Goal: Find specific page/section: Find specific page/section

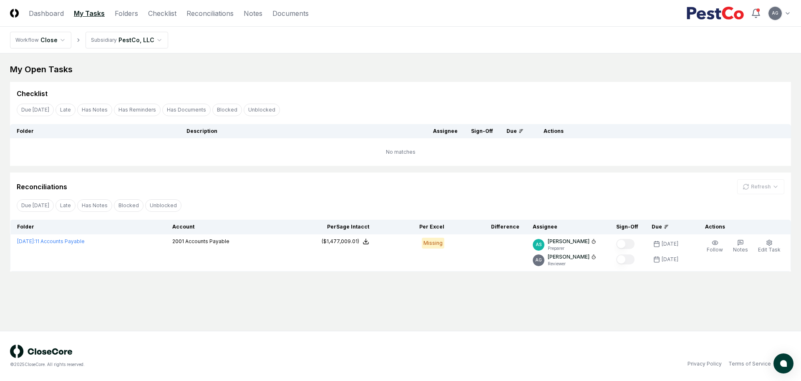
click at [449, 323] on main "My Open Tasks Cancel Reassign Checklist Due [DATE] Late Has Notes Has Reminders…" at bounding box center [400, 191] width 801 height 277
click at [155, 13] on link "Checklist" at bounding box center [162, 13] width 28 height 10
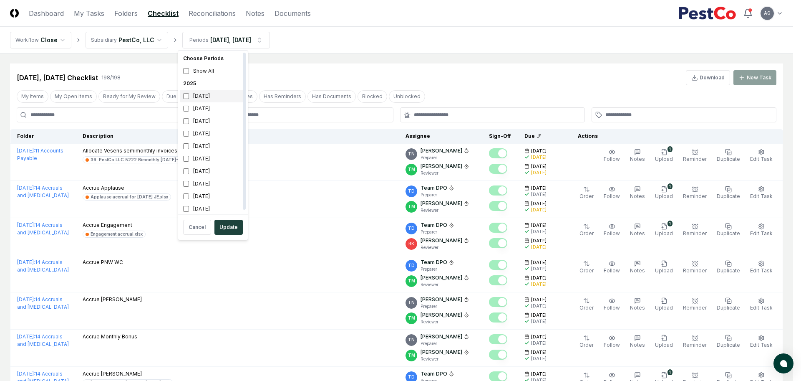
click at [215, 97] on div "October 2025" at bounding box center [213, 96] width 66 height 13
click at [207, 108] on div "[DATE]" at bounding box center [213, 108] width 66 height 13
click at [205, 121] on div "August 2025" at bounding box center [213, 121] width 66 height 13
click at [236, 227] on button "Update" at bounding box center [228, 226] width 28 height 15
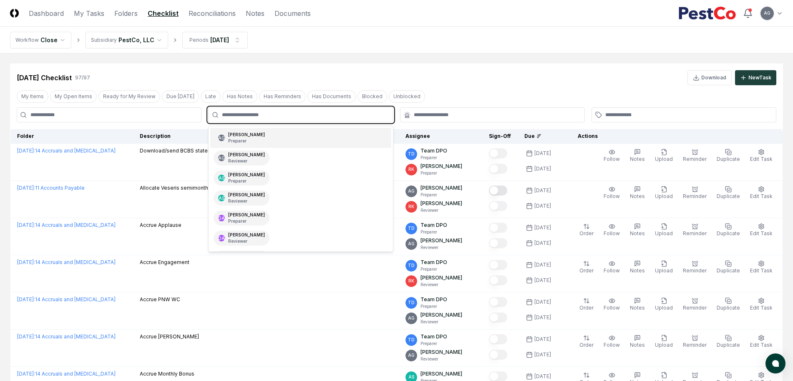
click at [365, 118] on input "text" at bounding box center [305, 115] width 166 height 8
click at [339, 141] on div "AG Angelique Cotez Garcia Preparer" at bounding box center [300, 138] width 181 height 20
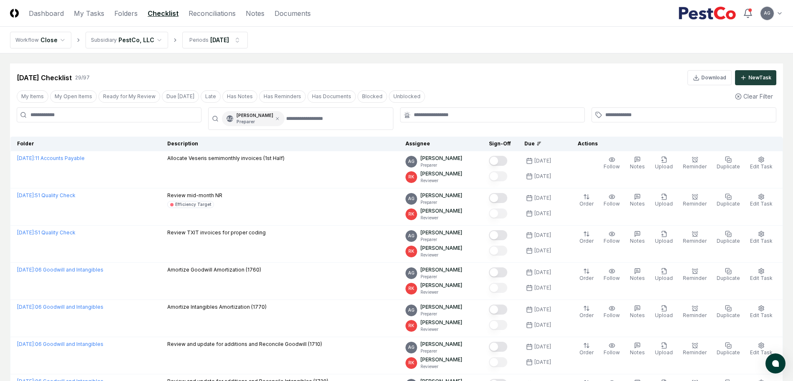
click at [462, 53] on nav "Workflow Close Subsidiary PestCo, LLC Periods Oct 2025" at bounding box center [396, 40] width 793 height 27
click at [519, 84] on div "Oct 2025 Checklist 29 / 97 Download New Task" at bounding box center [397, 77] width 760 height 15
click at [196, 14] on link "Reconciliations" at bounding box center [212, 13] width 47 height 10
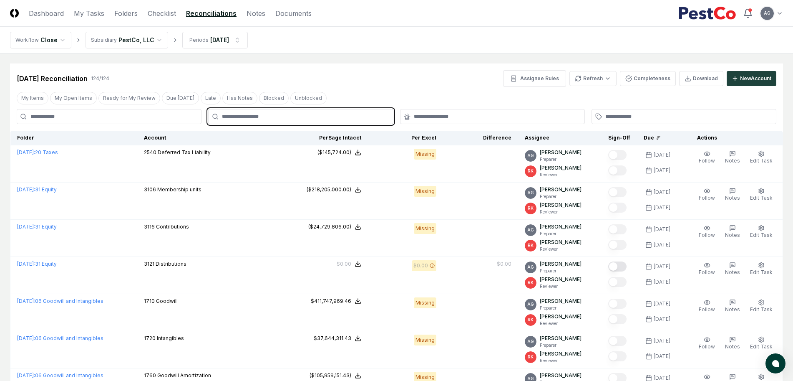
click at [345, 118] on input "text" at bounding box center [305, 117] width 166 height 8
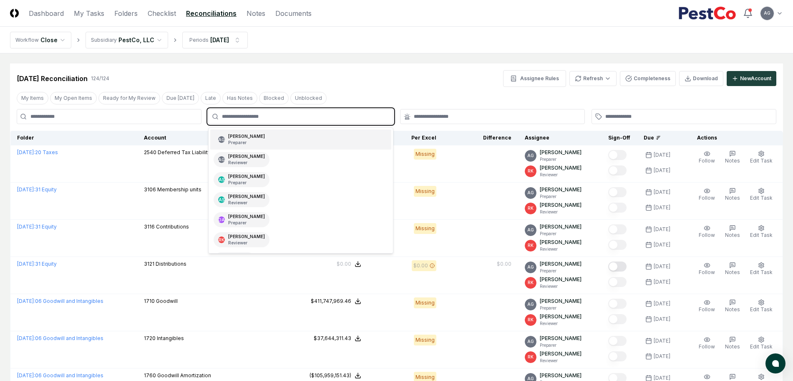
click at [336, 144] on div "AG Angelique Cotez Garcia Preparer" at bounding box center [300, 139] width 181 height 20
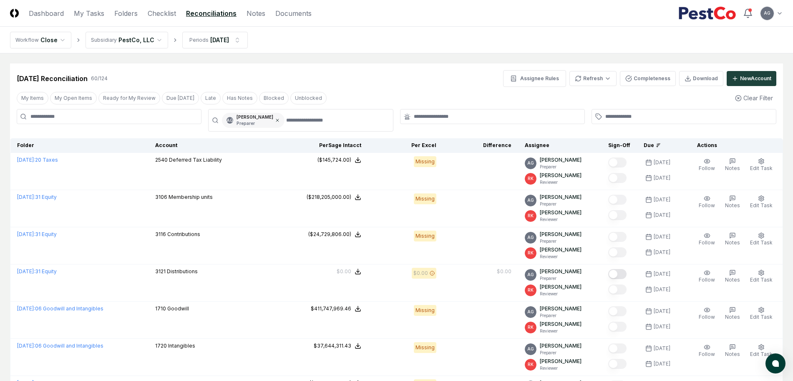
click at [280, 121] on icon at bounding box center [277, 120] width 5 height 5
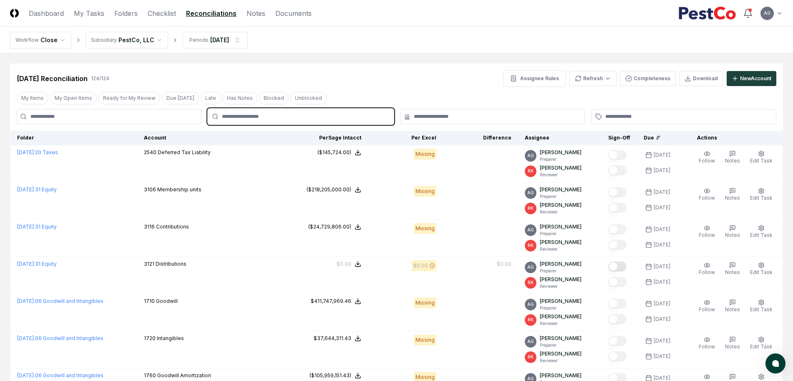
click at [288, 118] on input "text" at bounding box center [305, 117] width 166 height 8
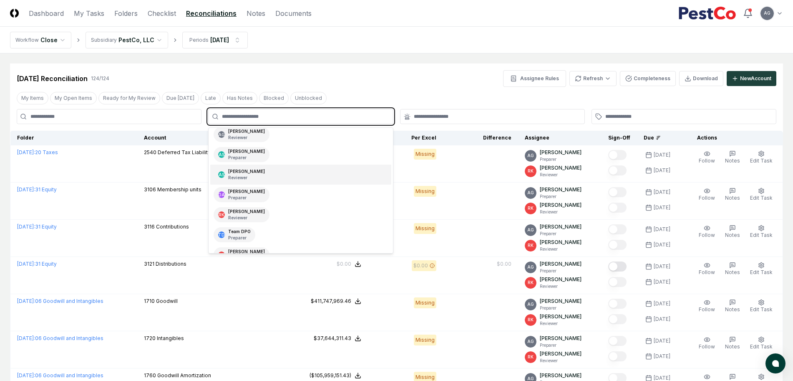
scroll to position [38, 0]
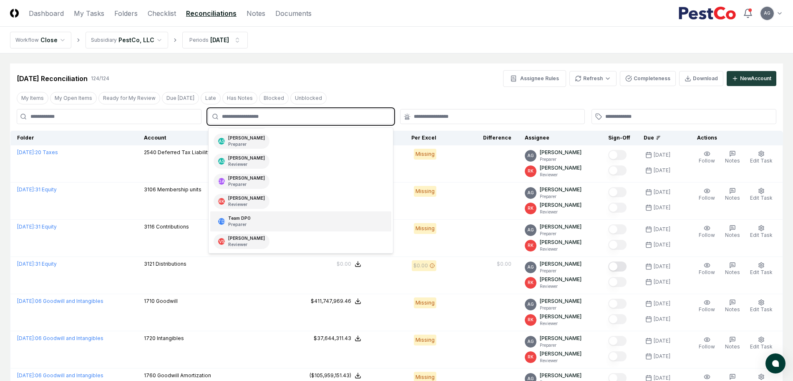
click at [281, 219] on div "TD Team DPO Preparer" at bounding box center [300, 221] width 181 height 20
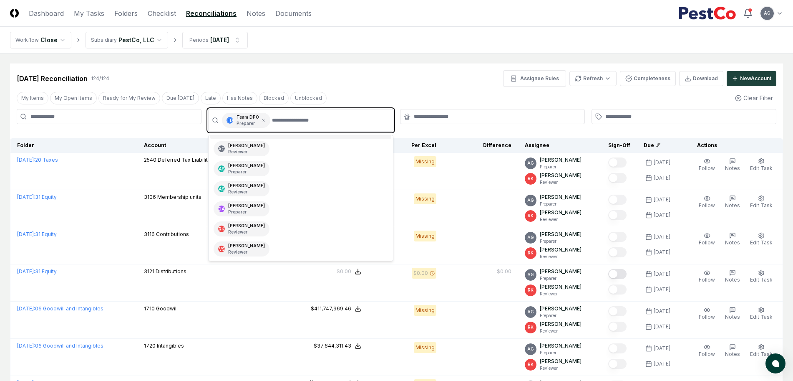
scroll to position [18, 0]
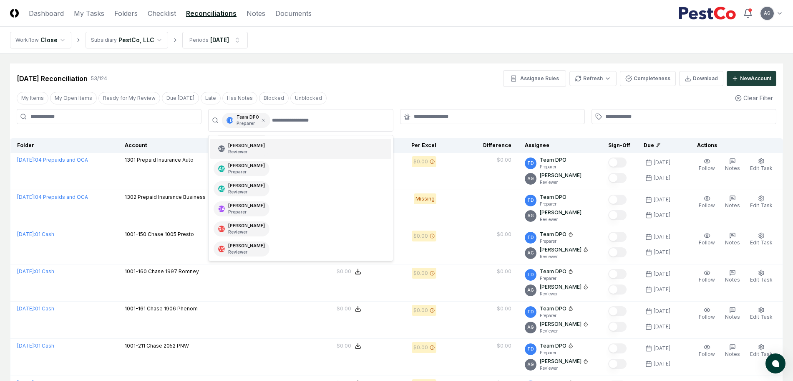
click at [396, 68] on div "Oct 2025 Reconciliation 53 / 124 Assignee Rules Refresh Completeness Download N…" at bounding box center [396, 74] width 773 height 23
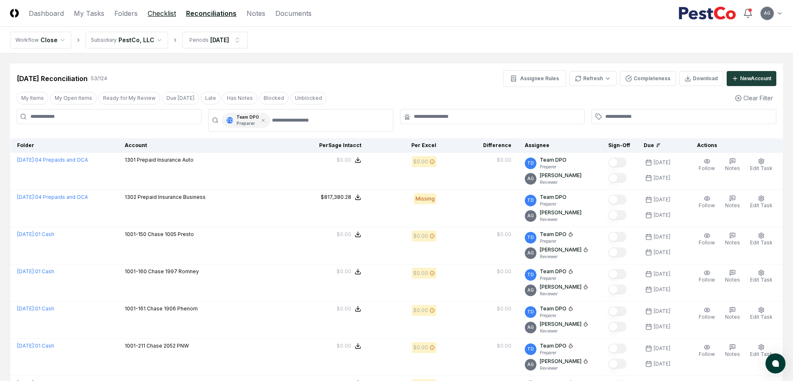
click at [170, 11] on link "Checklist" at bounding box center [162, 13] width 28 height 10
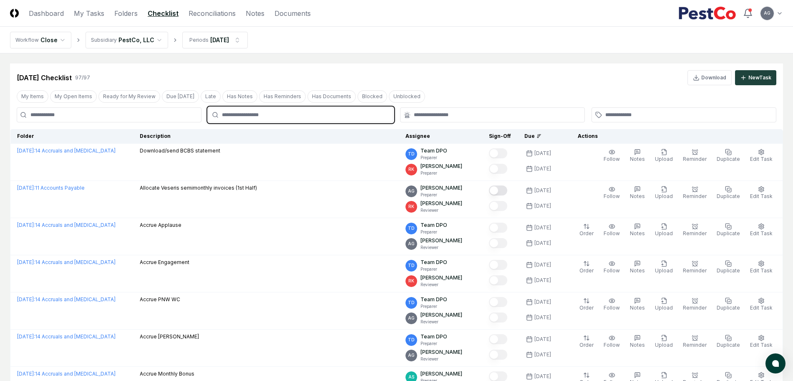
click at [317, 114] on input "text" at bounding box center [305, 115] width 166 height 8
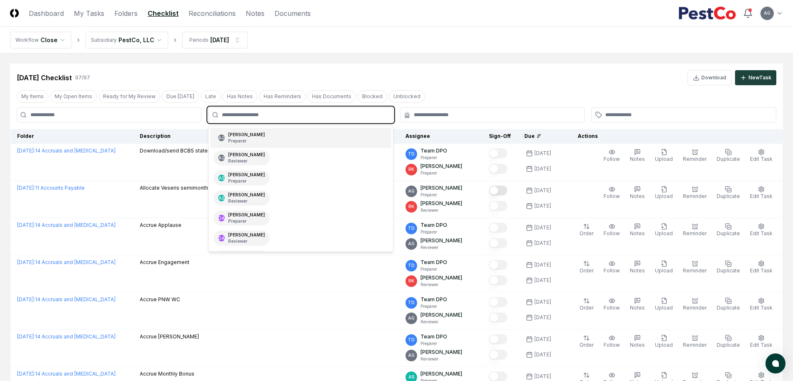
click at [304, 139] on div "AG Angelique Cotez Garcia Preparer" at bounding box center [300, 138] width 181 height 20
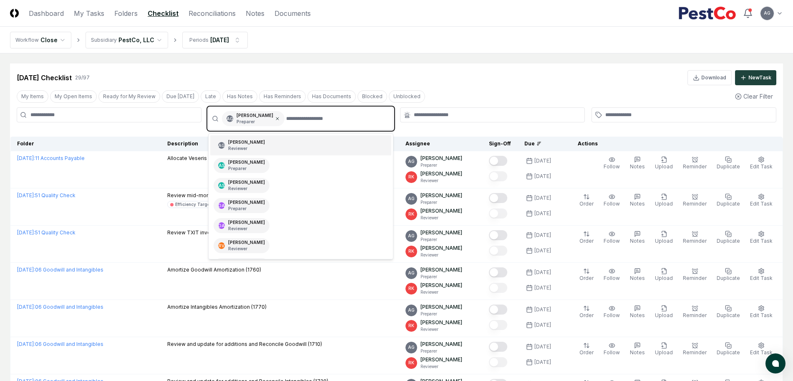
click at [280, 119] on icon at bounding box center [277, 118] width 5 height 5
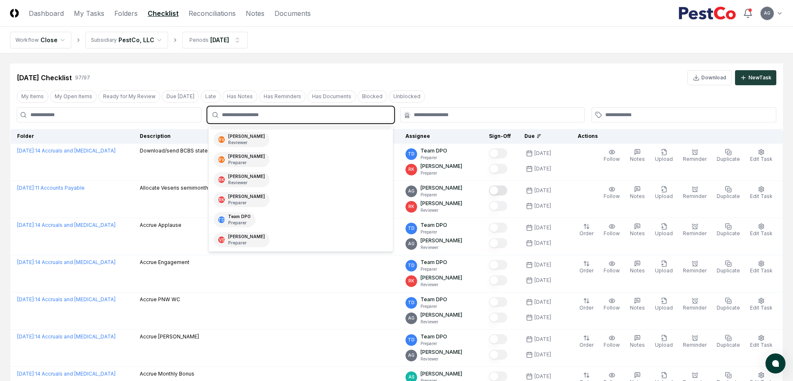
click at [287, 217] on div "TD Team DPO Preparer" at bounding box center [300, 219] width 181 height 20
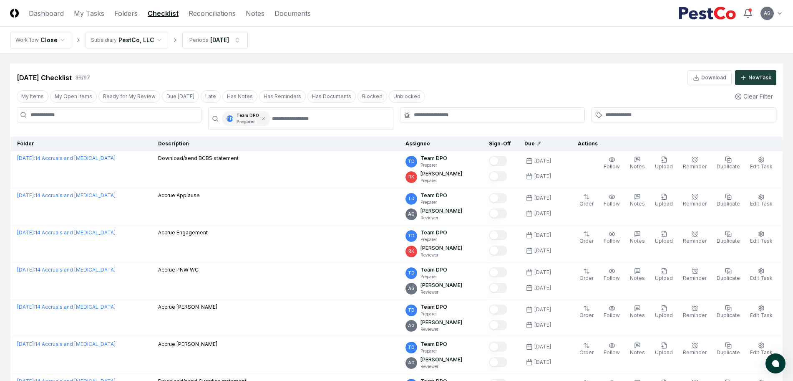
click at [474, 47] on nav "Workflow Close Subsidiary PestCo, LLC Periods Oct 2025" at bounding box center [396, 40] width 793 height 27
click at [470, 48] on nav "Workflow Close Subsidiary PestCo, LLC Periods Oct 2025" at bounding box center [396, 40] width 793 height 27
